Goal: Navigation & Orientation: Find specific page/section

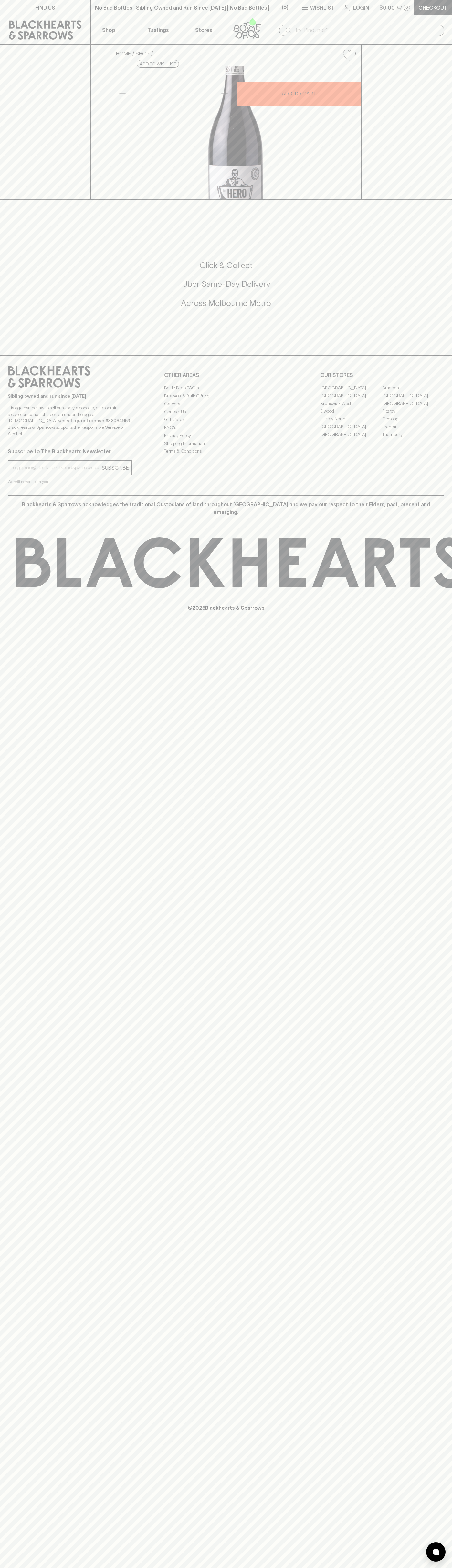
click at [431, 200] on div "HOME SHOP The Hero Preservative Free Pinot Noir 2024 $20.00 Add to wishlist 10%…" at bounding box center [226, 122] width 452 height 155
click at [24, 1567] on html "FIND US | No Bad Bottles | Sibling Owned and Run Since 2006 | No Bad Bottles | …" at bounding box center [226, 784] width 452 height 1568
click at [30, 1377] on div "FIND US | No Bad Bottles | Sibling Owned and Run Since 2006 | No Bad Bottles | …" at bounding box center [226, 784] width 452 height 1568
click at [413, 399] on link "[GEOGRAPHIC_DATA]" at bounding box center [413, 395] width 62 height 8
